Goal: Information Seeking & Learning: Check status

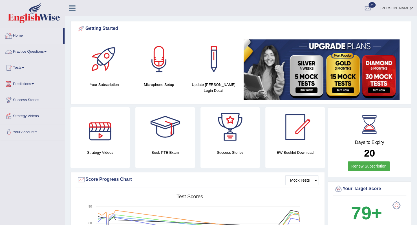
click at [13, 36] on link "Home" at bounding box center [31, 35] width 63 height 14
click at [19, 67] on link "Tests" at bounding box center [32, 67] width 64 height 14
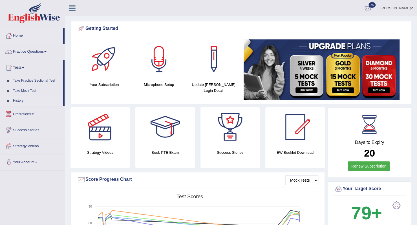
click at [19, 100] on link "History" at bounding box center [36, 101] width 53 height 10
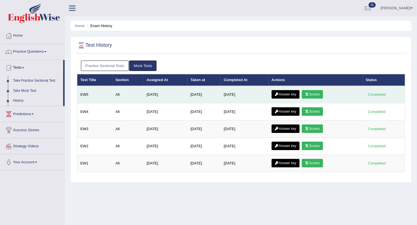
click at [315, 92] on link "Scores" at bounding box center [312, 94] width 21 height 8
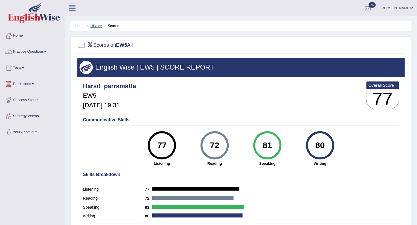
click at [99, 26] on link "History" at bounding box center [95, 26] width 11 height 4
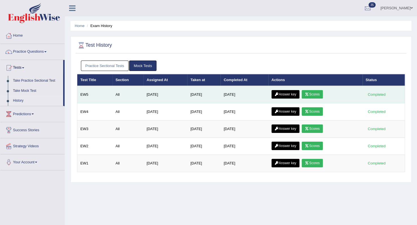
click at [298, 94] on link "Answer key" at bounding box center [285, 94] width 28 height 8
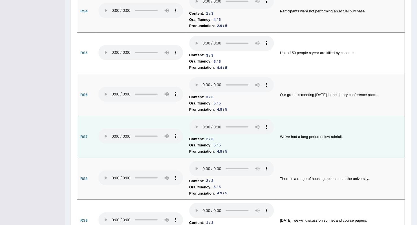
scroll to position [543, 0]
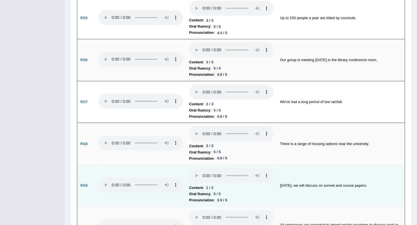
drag, startPoint x: 270, startPoint y: 162, endPoint x: 387, endPoint y: 165, distance: 117.3
click at [387, 165] on td "Today, we will discuss on sonnet and course papers." at bounding box center [341, 186] width 128 height 42
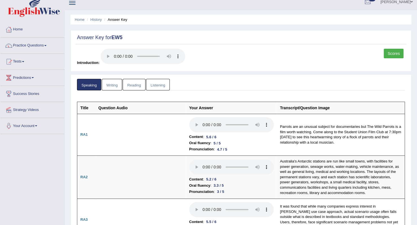
scroll to position [0, 0]
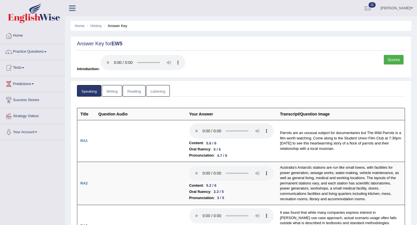
click at [107, 88] on link "Writing" at bounding box center [112, 91] width 20 height 12
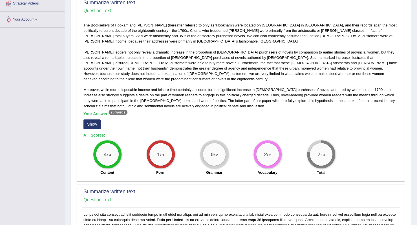
scroll to position [141, 0]
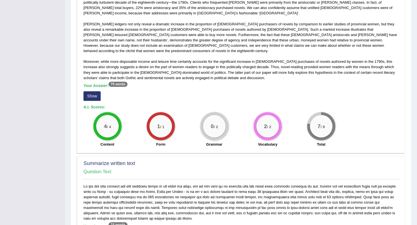
drag, startPoint x: 157, startPoint y: 140, endPoint x: 158, endPoint y: 155, distance: 15.8
click at [158, 161] on h2 "Summarize written text" at bounding box center [240, 164] width 315 height 6
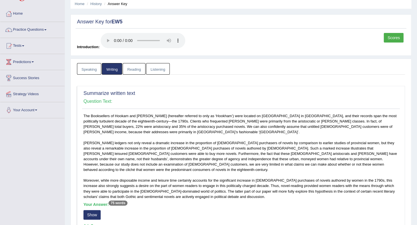
scroll to position [0, 0]
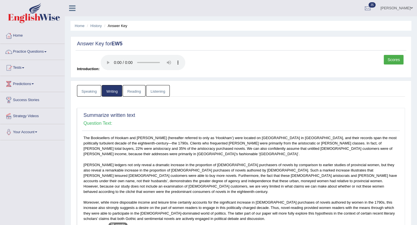
click at [123, 88] on link "Reading" at bounding box center [134, 91] width 23 height 12
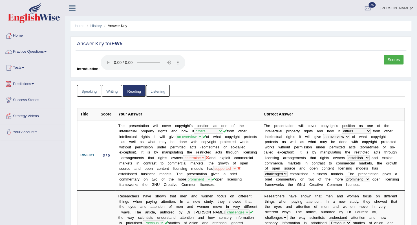
click at [160, 92] on link "Listening" at bounding box center [158, 91] width 24 height 12
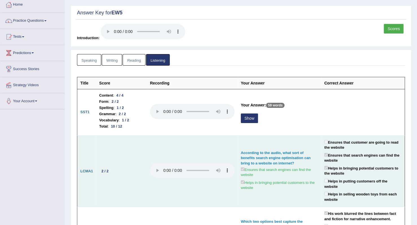
scroll to position [56, 0]
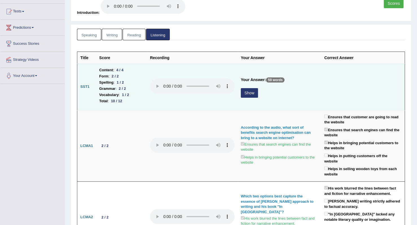
click at [248, 94] on button "Show" at bounding box center [249, 93] width 17 height 10
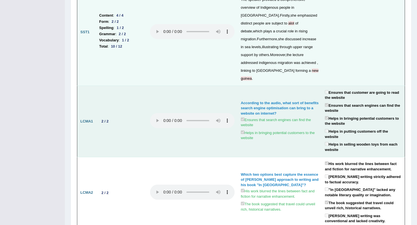
scroll to position [169, 0]
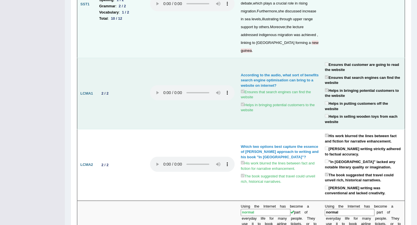
drag, startPoint x: 211, startPoint y: 133, endPoint x: 130, endPoint y: 105, distance: 86.2
click at [130, 105] on td "2 / 2" at bounding box center [121, 94] width 51 height 72
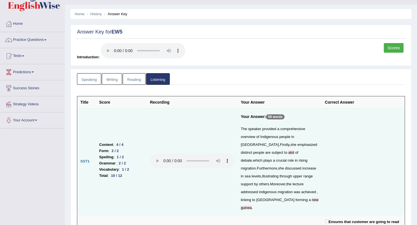
scroll to position [0, 0]
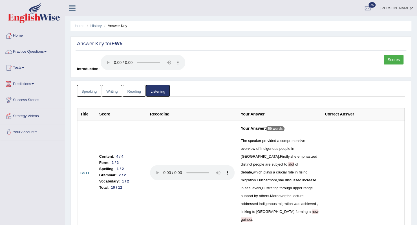
click at [396, 62] on link "Scores" at bounding box center [394, 60] width 20 height 10
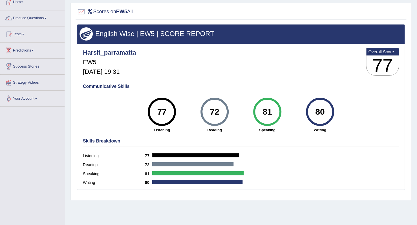
scroll to position [56, 0]
